Goal: Task Accomplishment & Management: Use online tool/utility

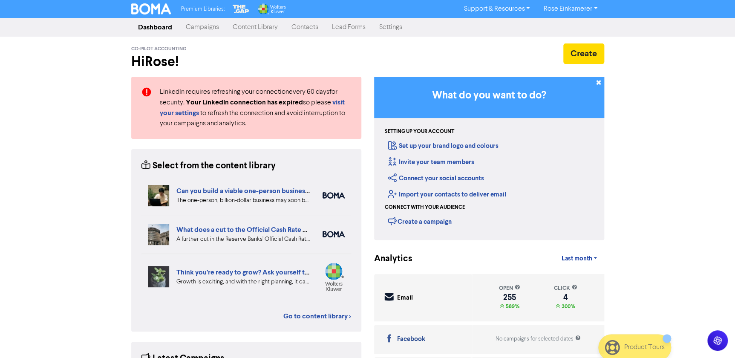
click at [201, 29] on link "Campaigns" at bounding box center [202, 27] width 47 height 17
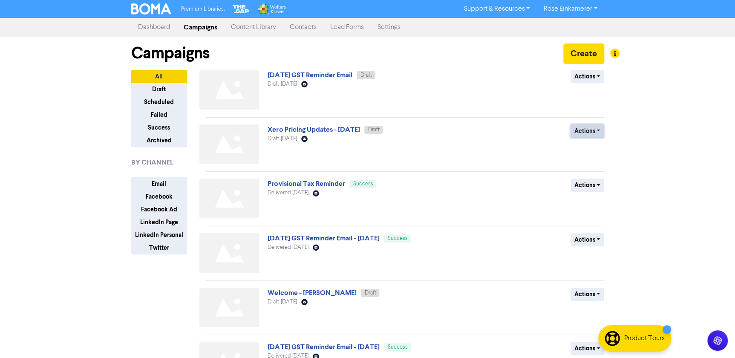
click at [588, 131] on button "Actions" at bounding box center [587, 130] width 34 height 13
click at [329, 127] on link "Xero Pricing Updates - [DATE]" at bounding box center [313, 129] width 92 height 9
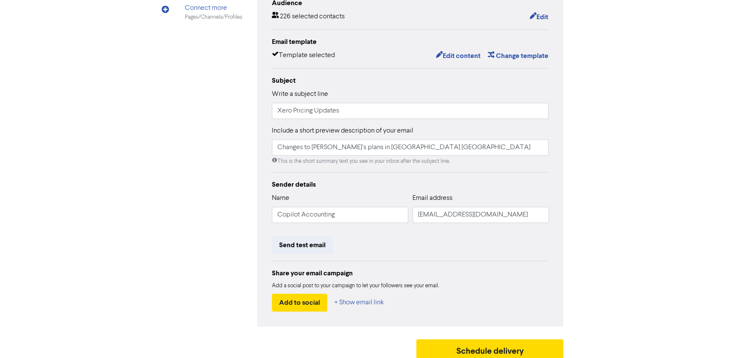
scroll to position [129, 0]
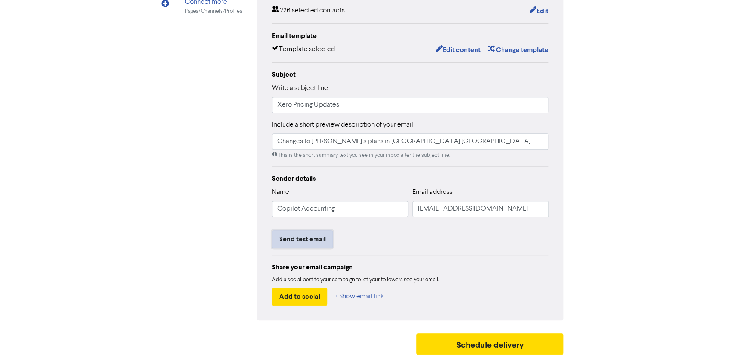
click at [291, 242] on button "Send test email" at bounding box center [302, 239] width 61 height 18
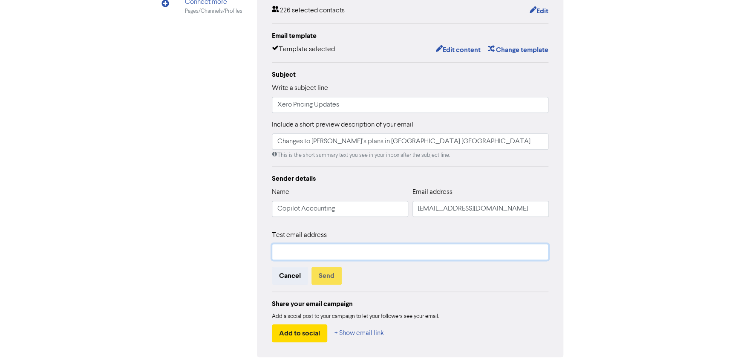
click at [300, 249] on input "text" at bounding box center [410, 252] width 277 height 16
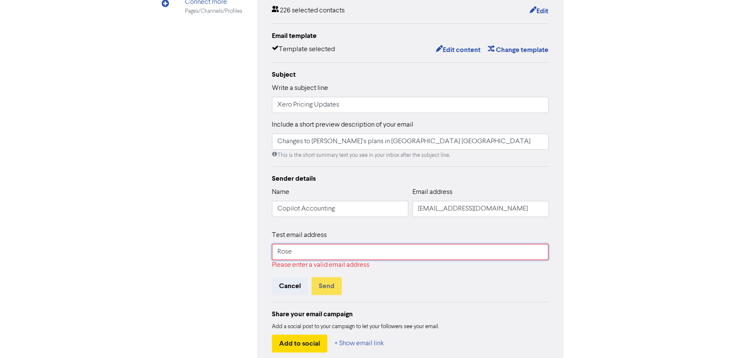
type input "[EMAIL_ADDRESS][DOMAIN_NAME]"
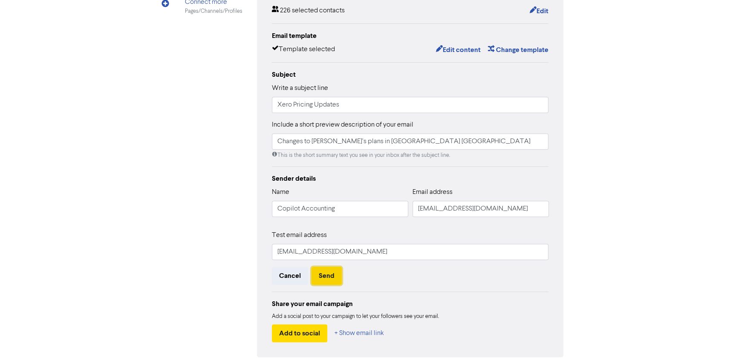
click at [319, 276] on button "Send" at bounding box center [326, 276] width 30 height 18
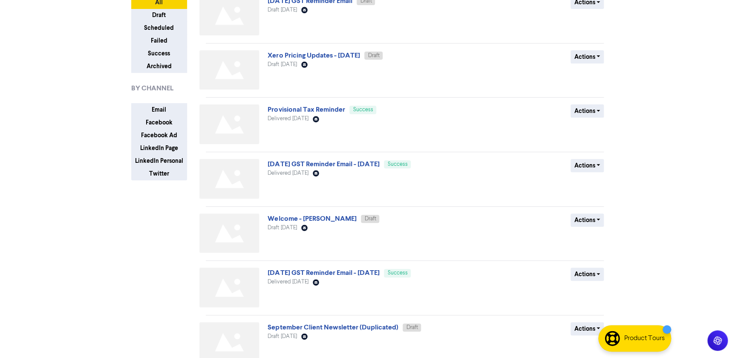
scroll to position [77, 0]
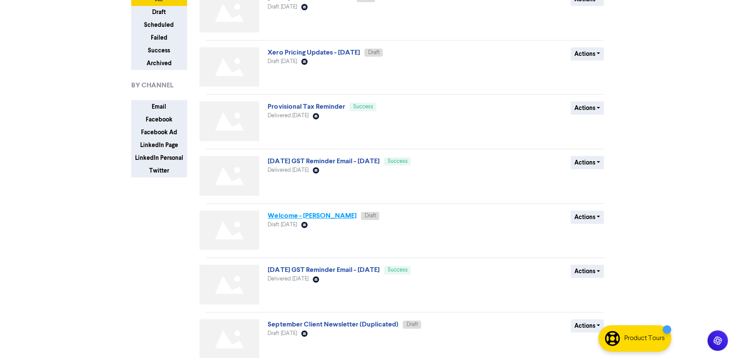
click at [279, 213] on link "Welcome - [PERSON_NAME]" at bounding box center [311, 215] width 89 height 9
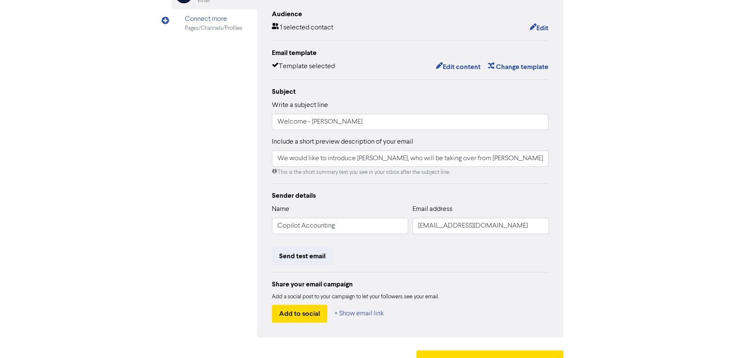
scroll to position [116, 0]
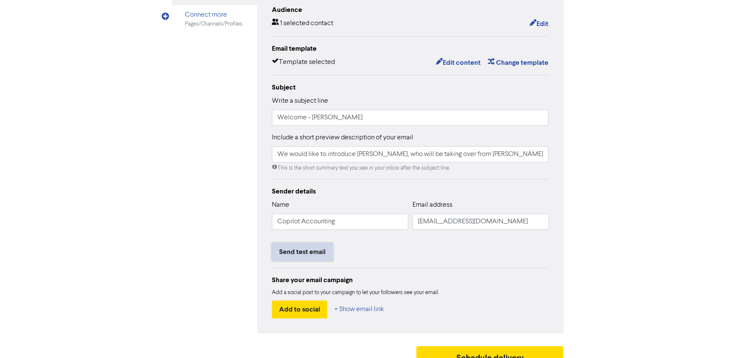
click at [317, 250] on button "Send test email" at bounding box center [302, 252] width 61 height 18
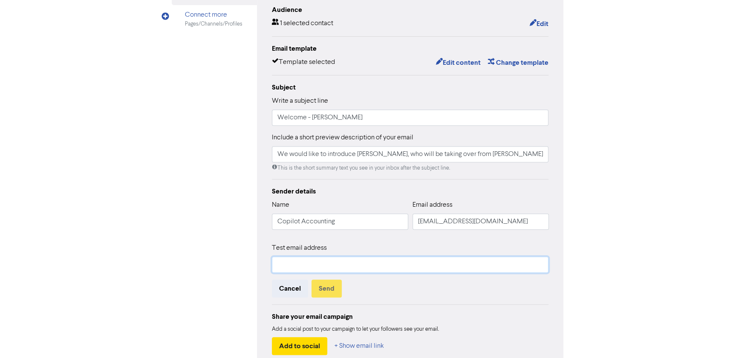
click at [313, 263] on input "text" at bounding box center [410, 264] width 277 height 16
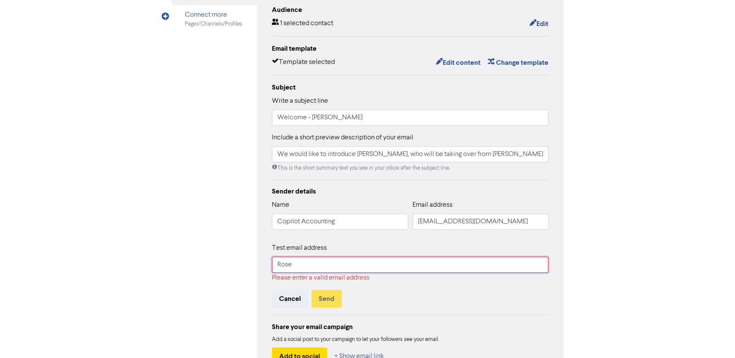
type input "[EMAIL_ADDRESS][DOMAIN_NAME]"
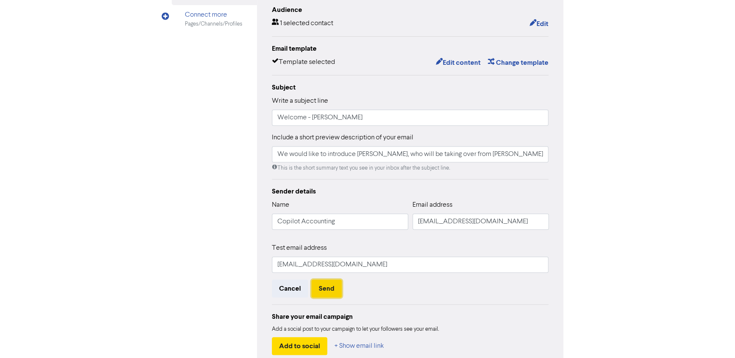
click at [325, 289] on button "Send" at bounding box center [326, 288] width 30 height 18
